Goal: Information Seeking & Learning: Learn about a topic

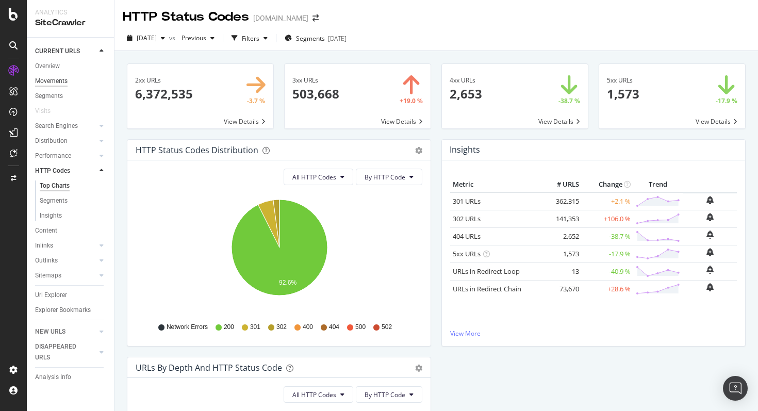
click at [62, 78] on div "Movements" at bounding box center [51, 81] width 32 height 11
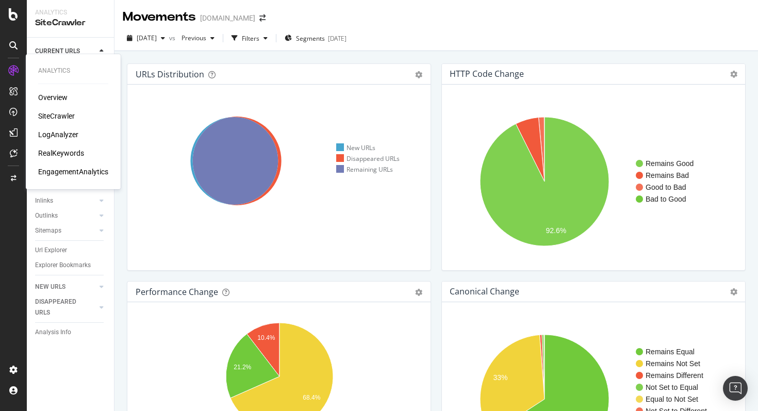
click at [54, 133] on div "LogAnalyzer" at bounding box center [58, 134] width 40 height 10
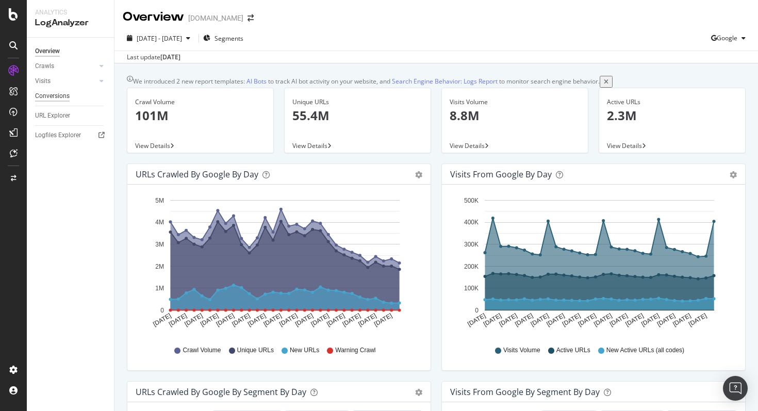
click at [67, 96] on div "Conversions" at bounding box center [52, 96] width 35 height 11
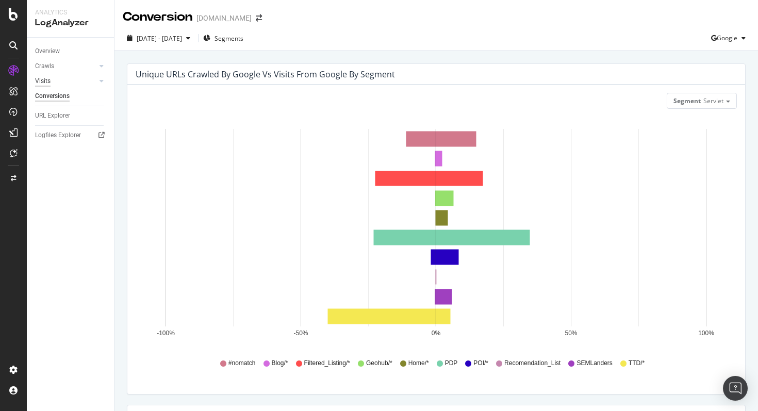
click at [48, 80] on div "Visits" at bounding box center [42, 81] width 15 height 11
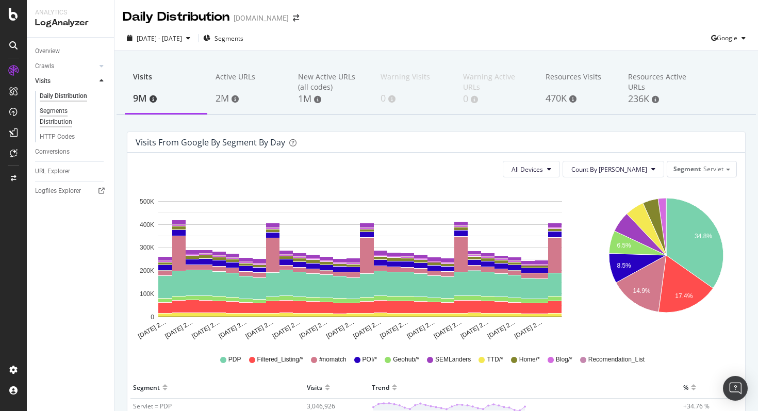
click at [67, 110] on div "Segments Distribution" at bounding box center [68, 117] width 57 height 22
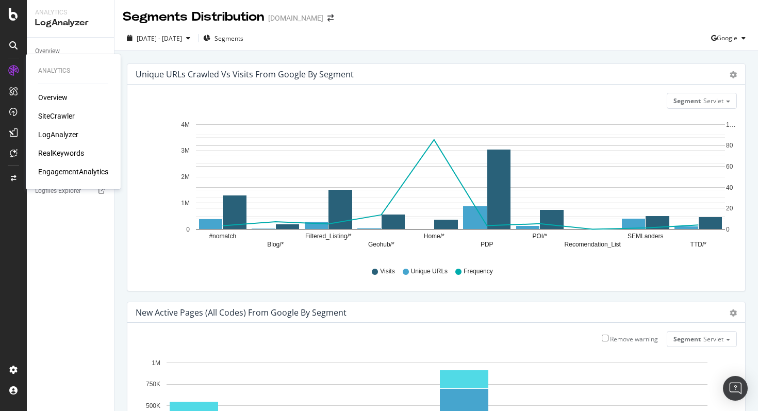
click at [56, 126] on div "Overview SiteCrawler LogAnalyzer RealKeywords EngagementAnalytics" at bounding box center [73, 134] width 70 height 85
